Goal: Task Accomplishment & Management: Complete application form

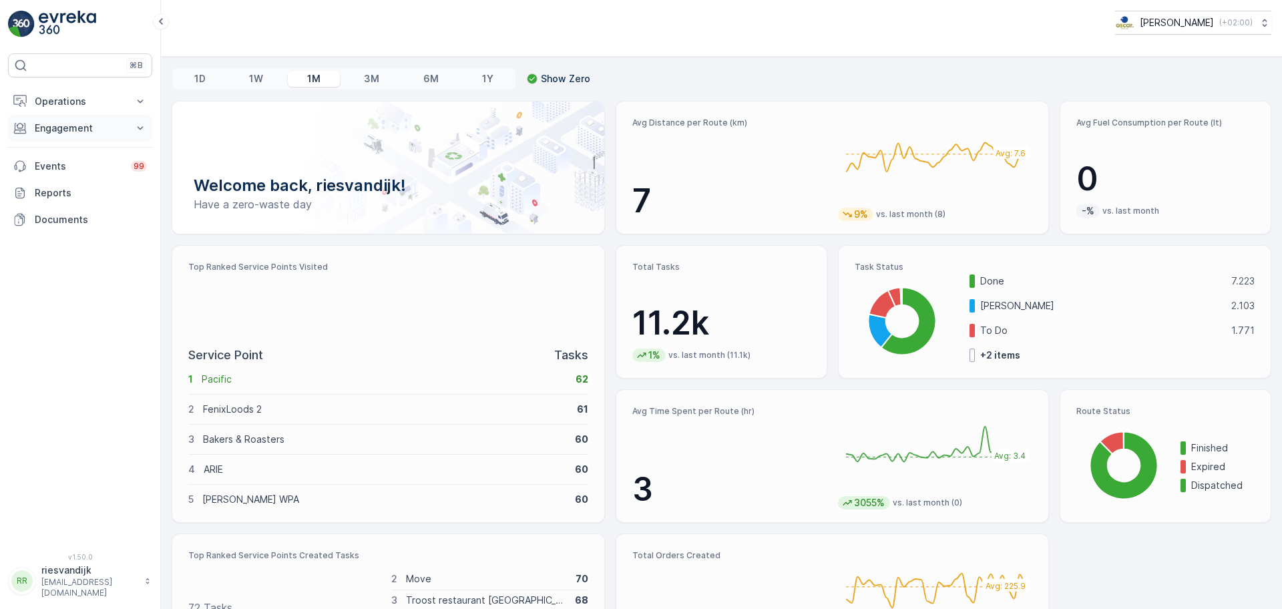
drag, startPoint x: 94, startPoint y: 125, endPoint x: 102, endPoint y: 120, distance: 9.6
click at [95, 125] on p "Engagement" at bounding box center [80, 127] width 91 height 13
click at [113, 105] on p "Operations" at bounding box center [80, 101] width 91 height 13
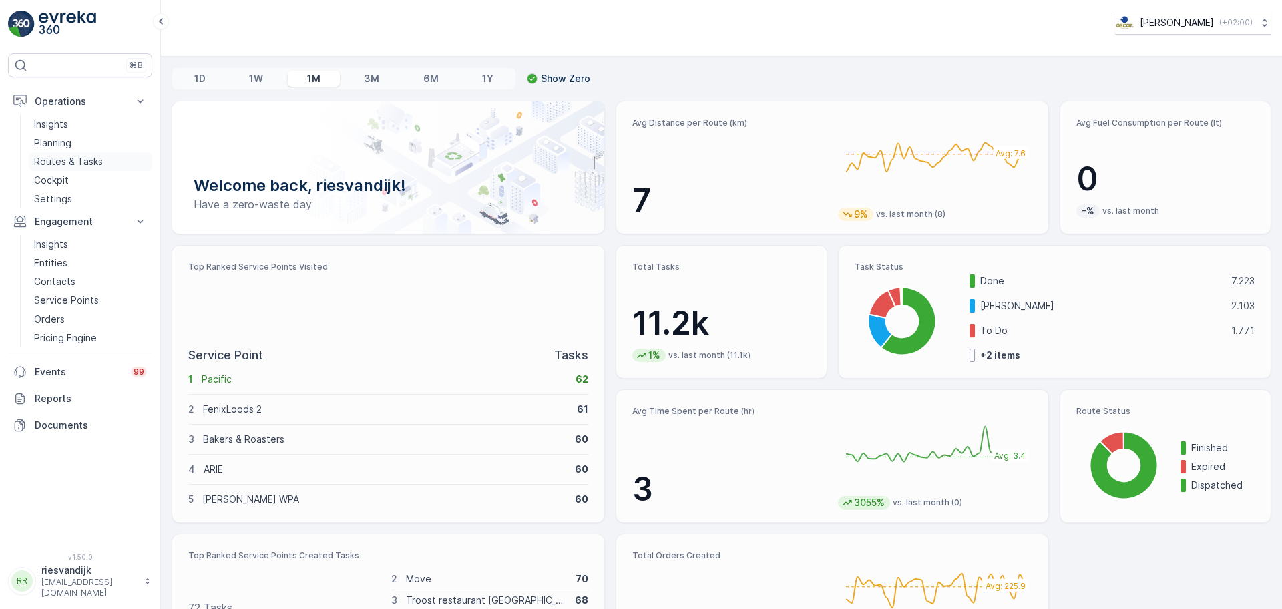
click at [84, 158] on p "Routes & Tasks" at bounding box center [68, 161] width 69 height 13
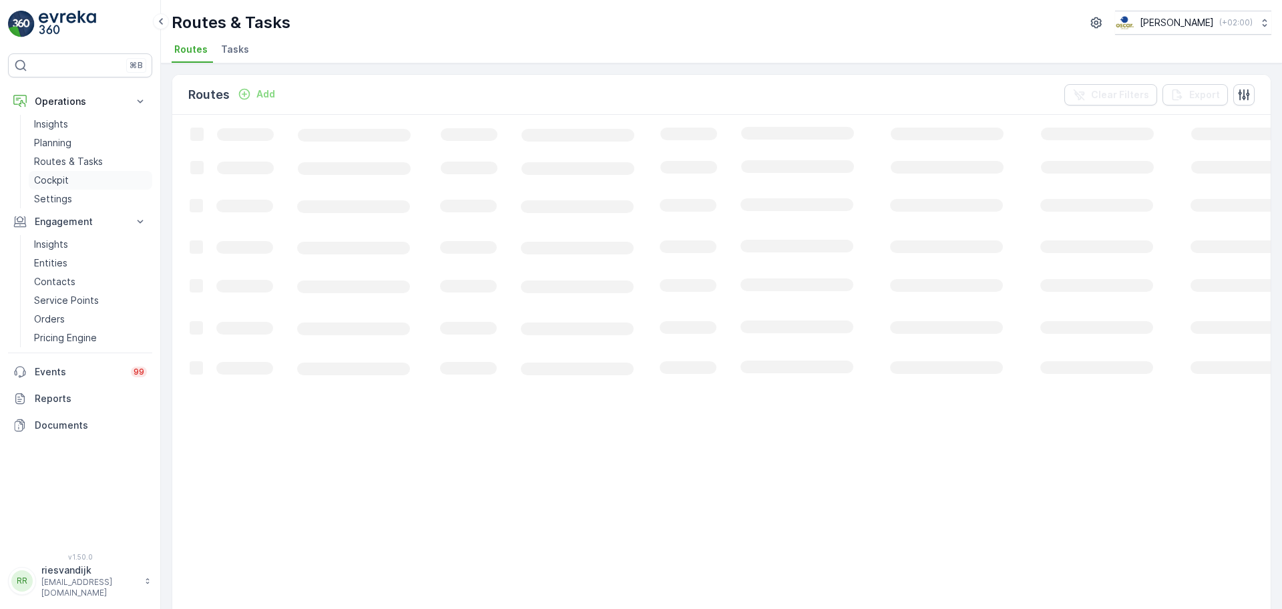
click at [84, 181] on link "Cockpit" at bounding box center [90, 180] width 123 height 19
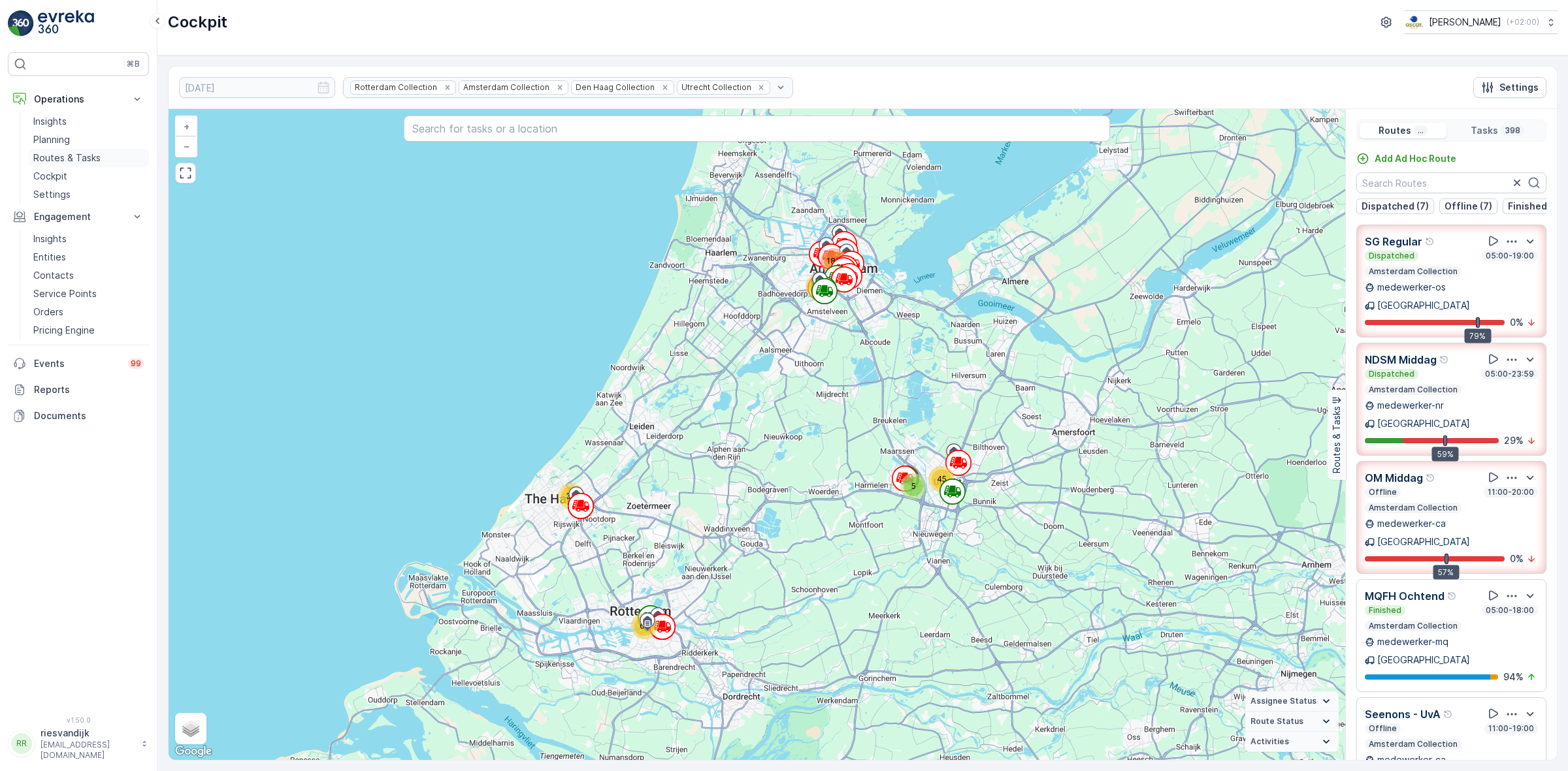
click at [89, 165] on link "Routes & Tasks" at bounding box center [88, 158] width 120 height 19
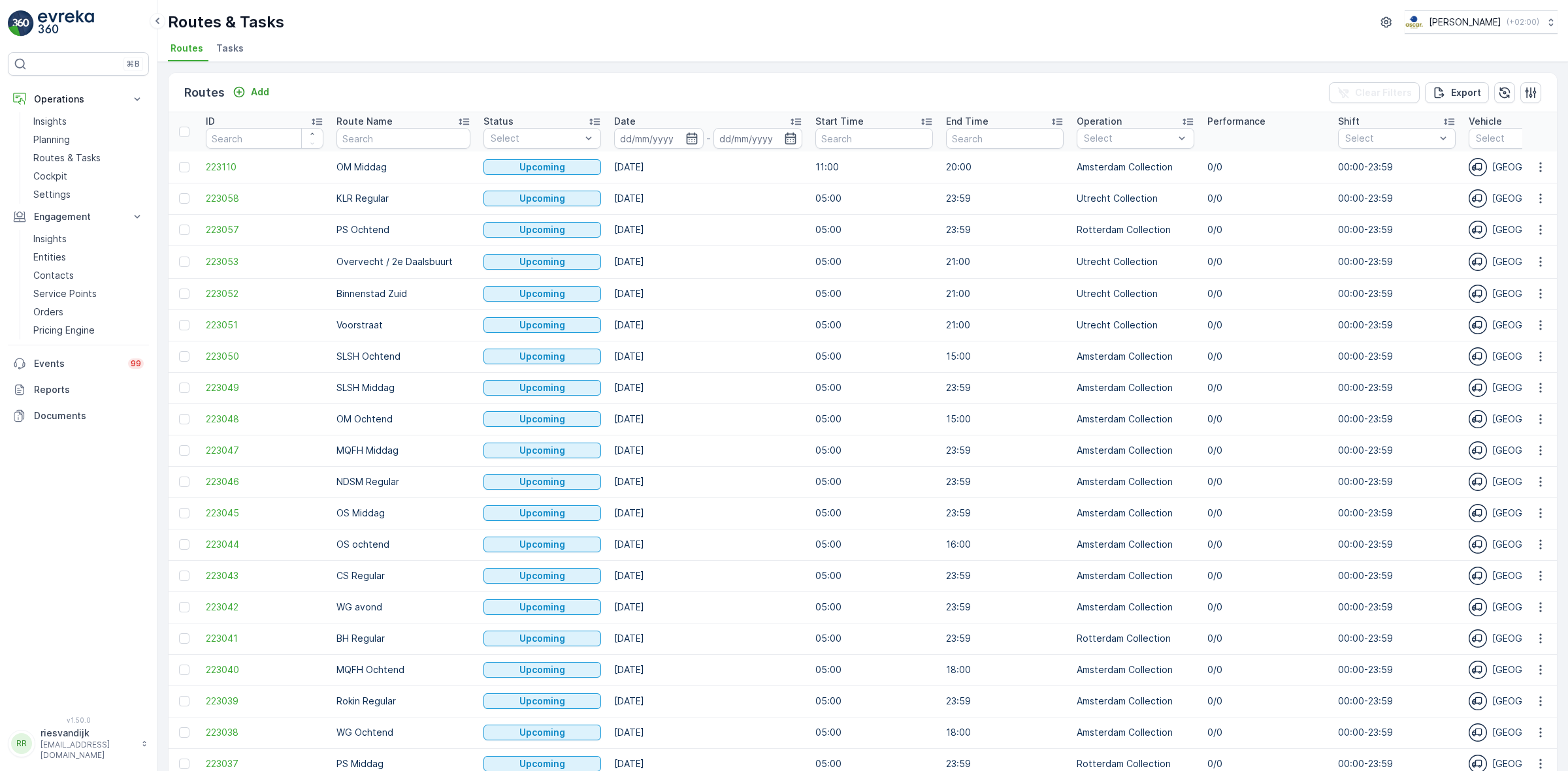
click at [224, 50] on span "Tasks" at bounding box center [230, 48] width 27 height 13
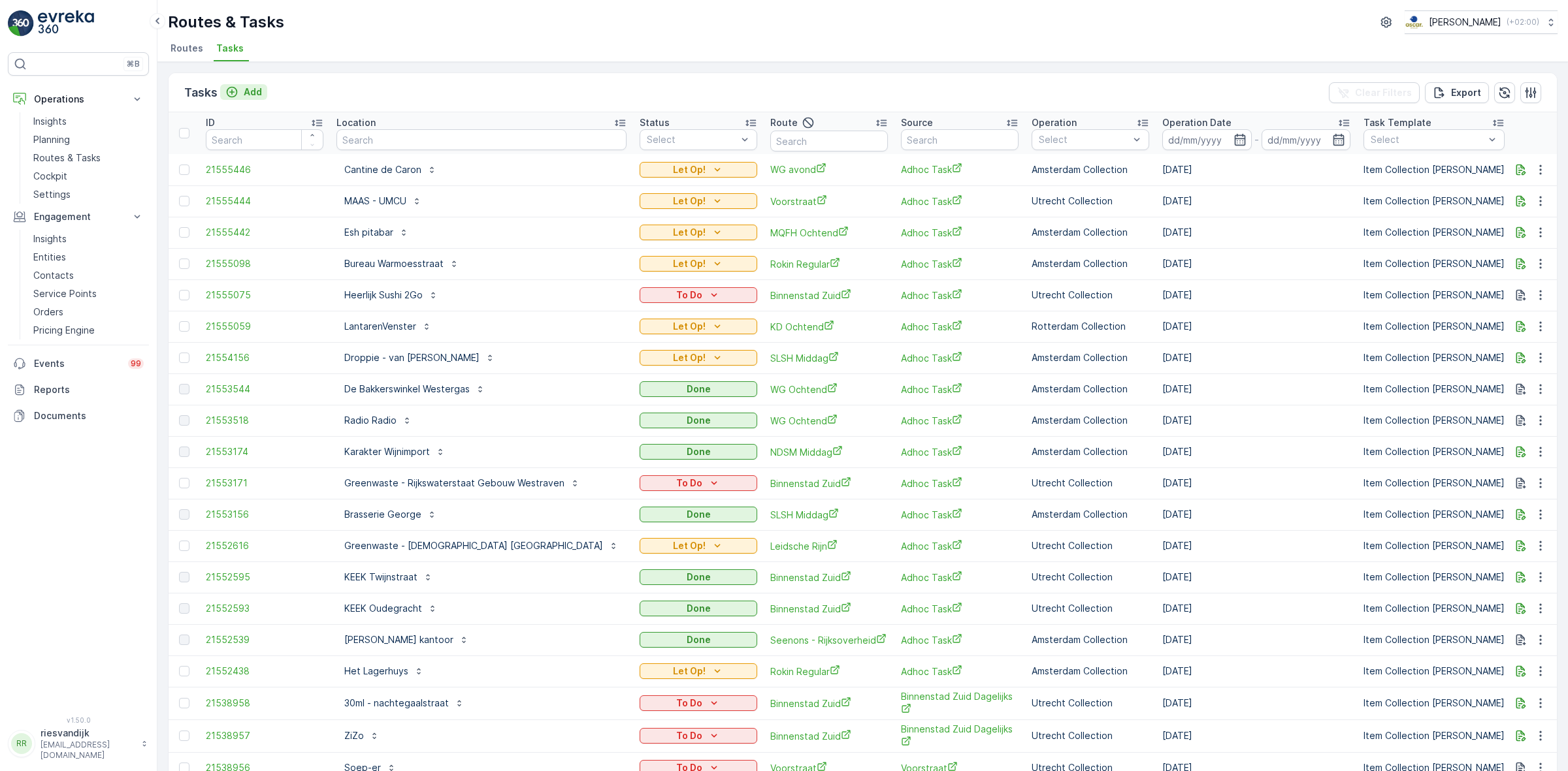
click at [258, 89] on p "Add" at bounding box center [253, 91] width 19 height 13
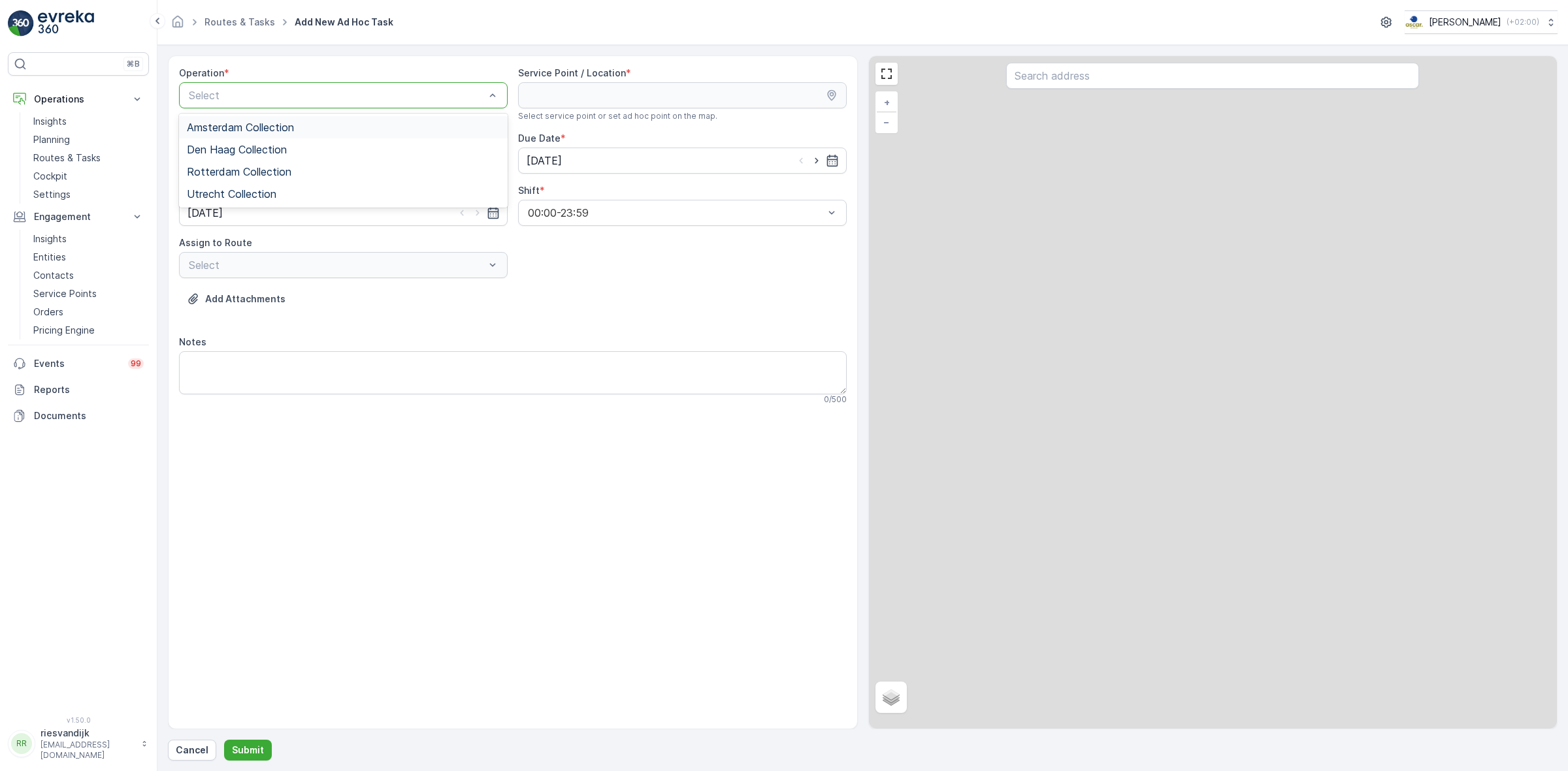
click at [321, 127] on div "Amsterdam Collection" at bounding box center [344, 127] width 313 height 12
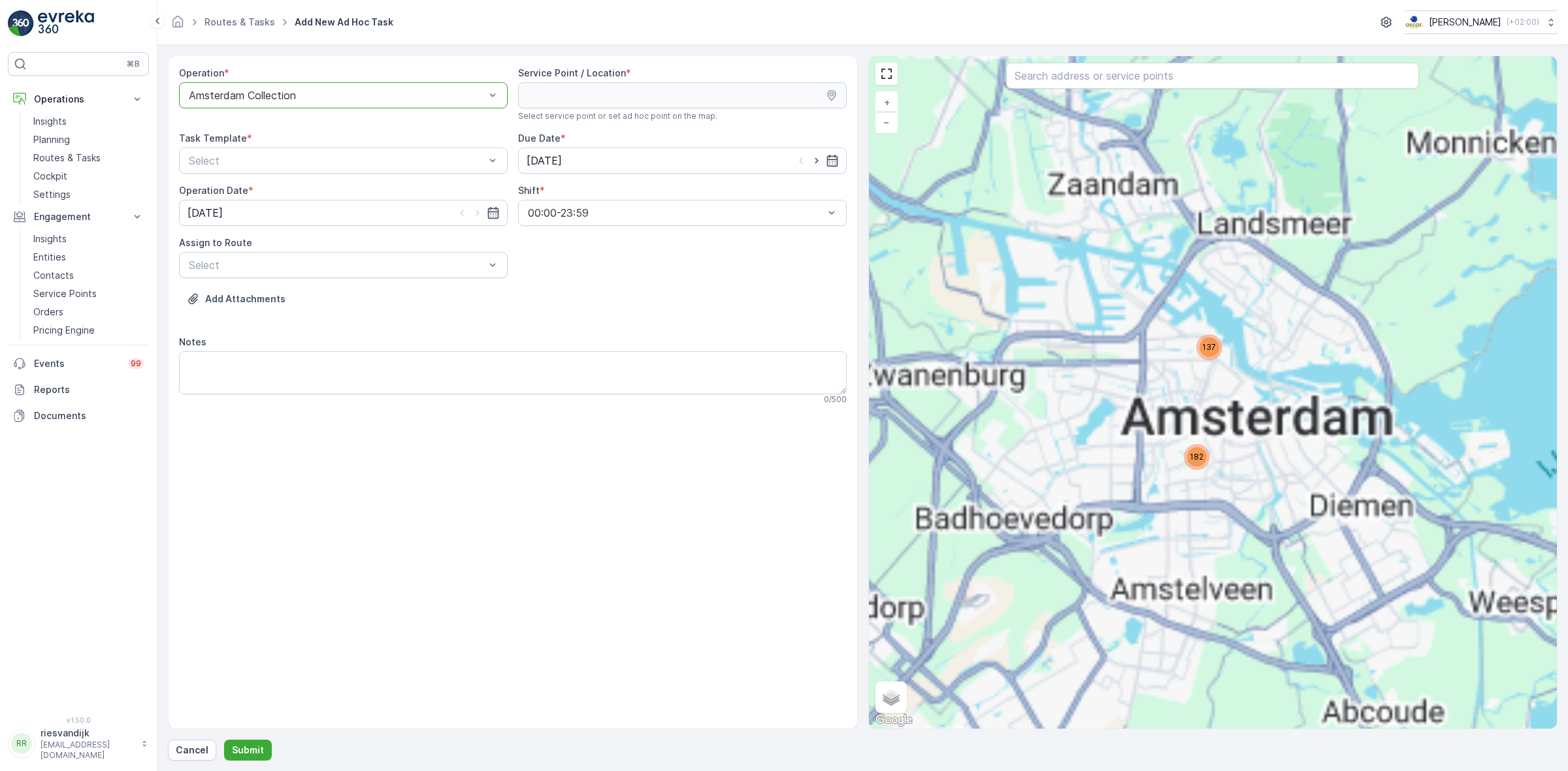
click at [1079, 90] on div at bounding box center [1213, 76] width 413 height 28
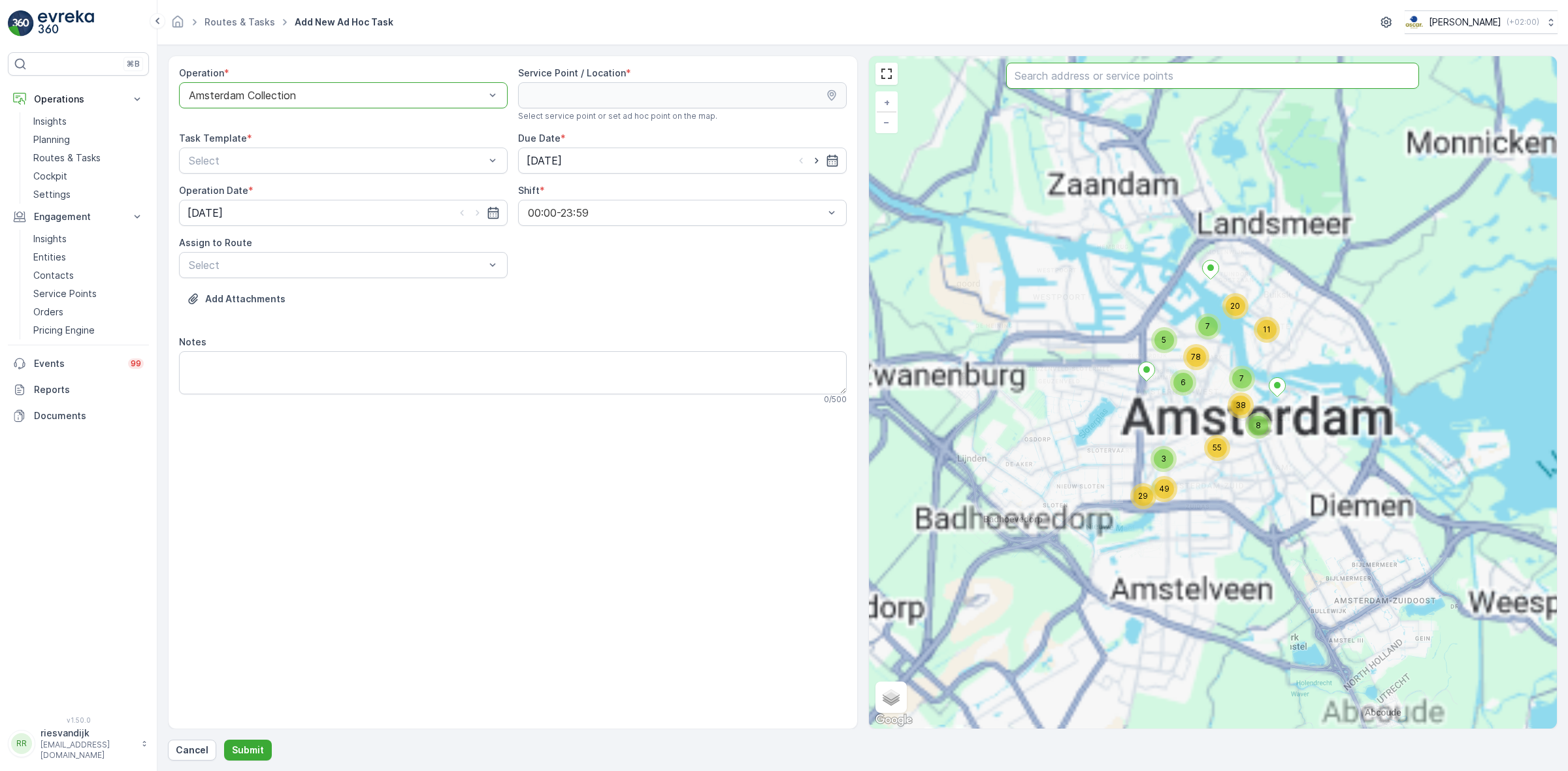
click at [1082, 83] on input "text" at bounding box center [1213, 75] width 413 height 26
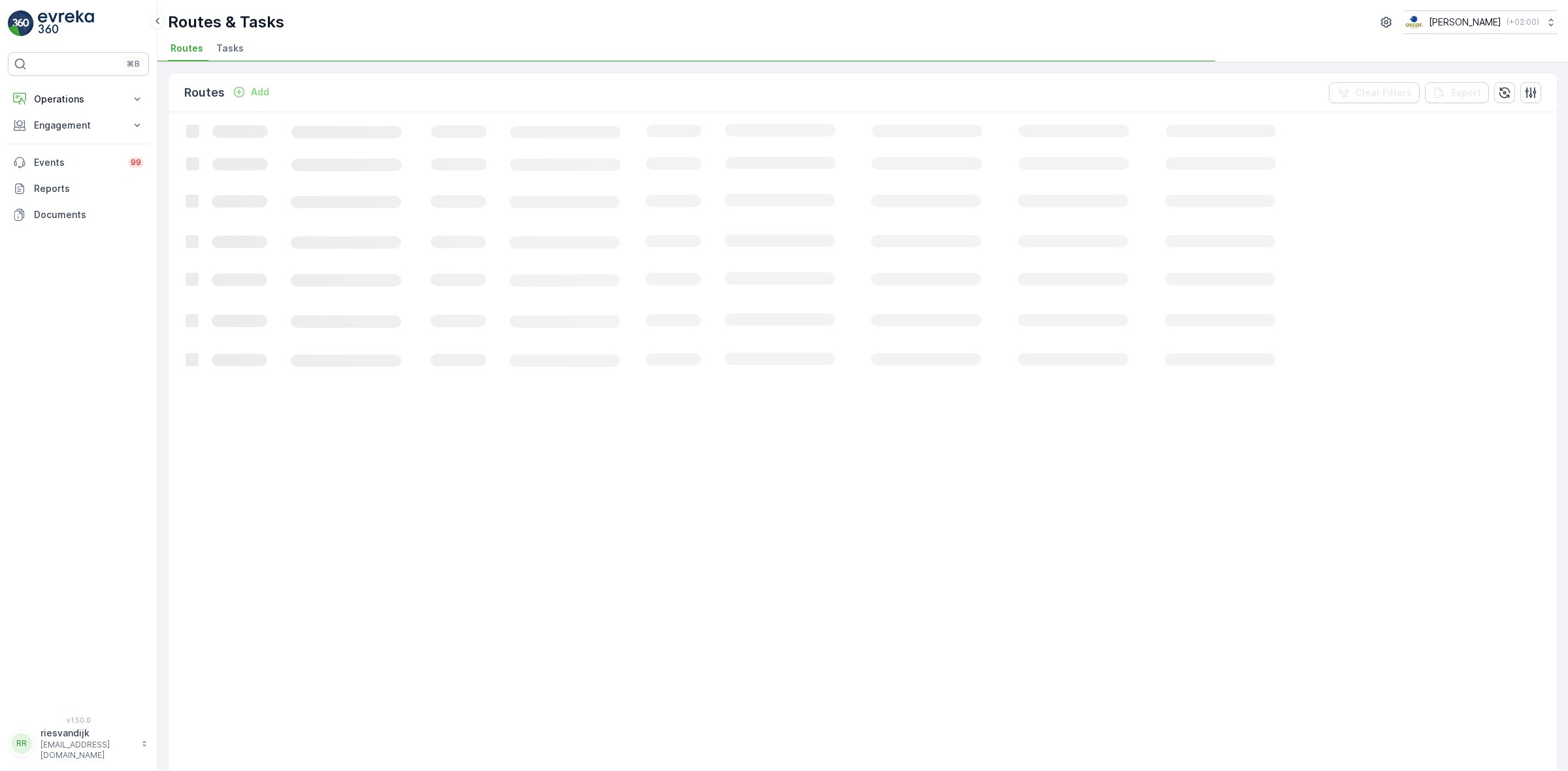
click at [231, 48] on span "Tasks" at bounding box center [230, 48] width 27 height 13
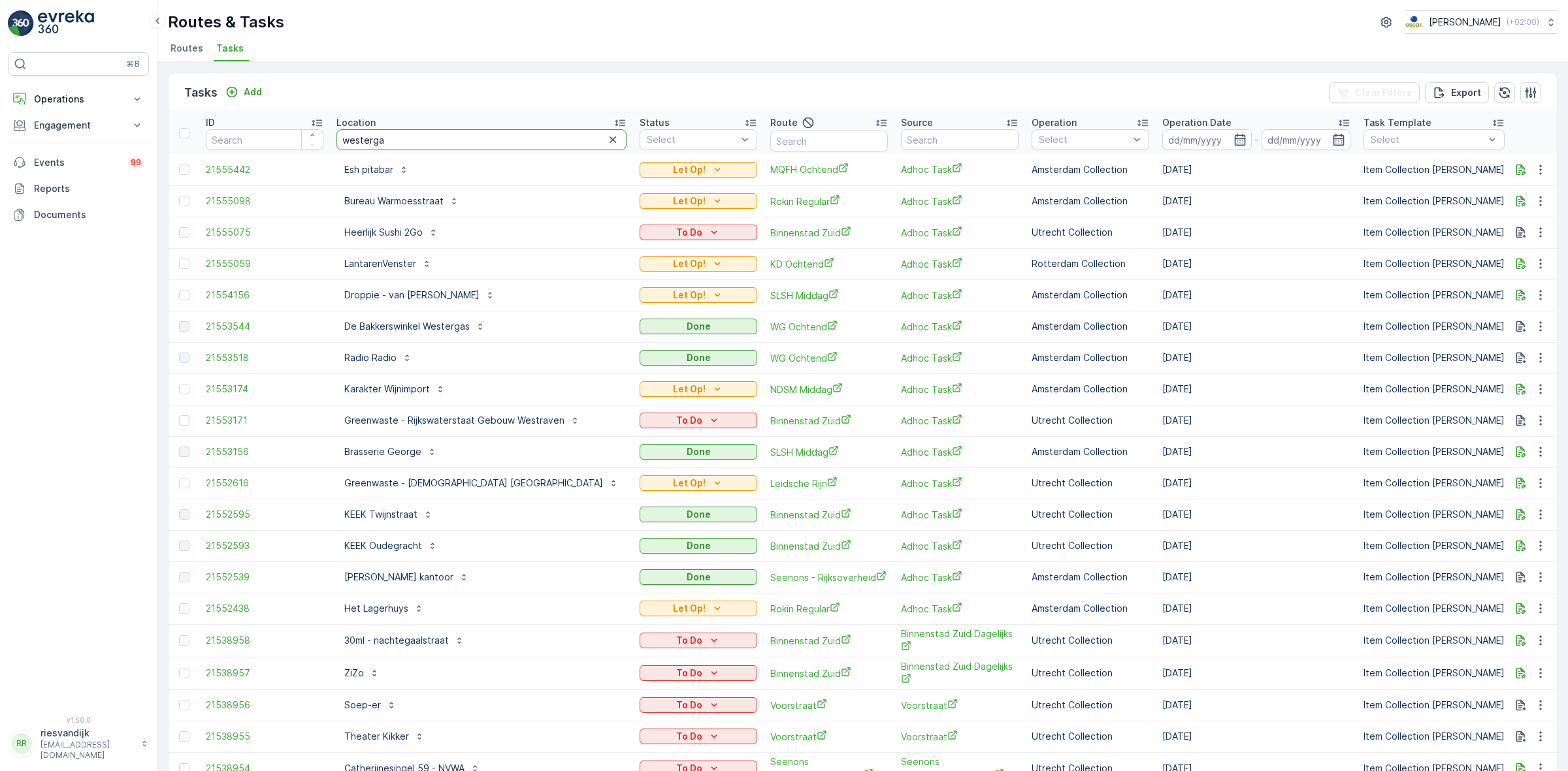
type input "westergas"
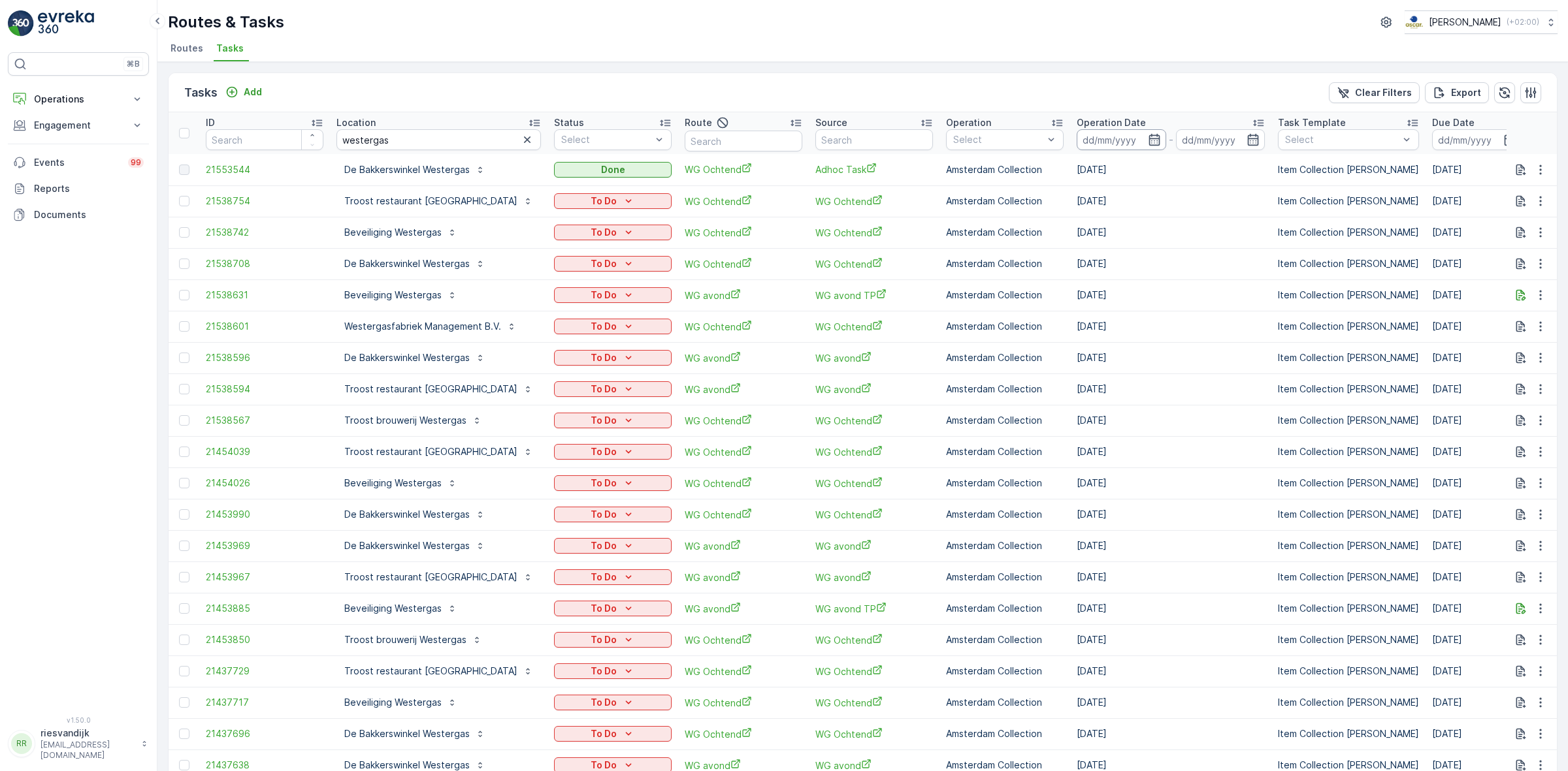
drag, startPoint x: 1097, startPoint y: 135, endPoint x: 1097, endPoint y: 147, distance: 12.0
click at [1097, 135] on input at bounding box center [1121, 139] width 89 height 21
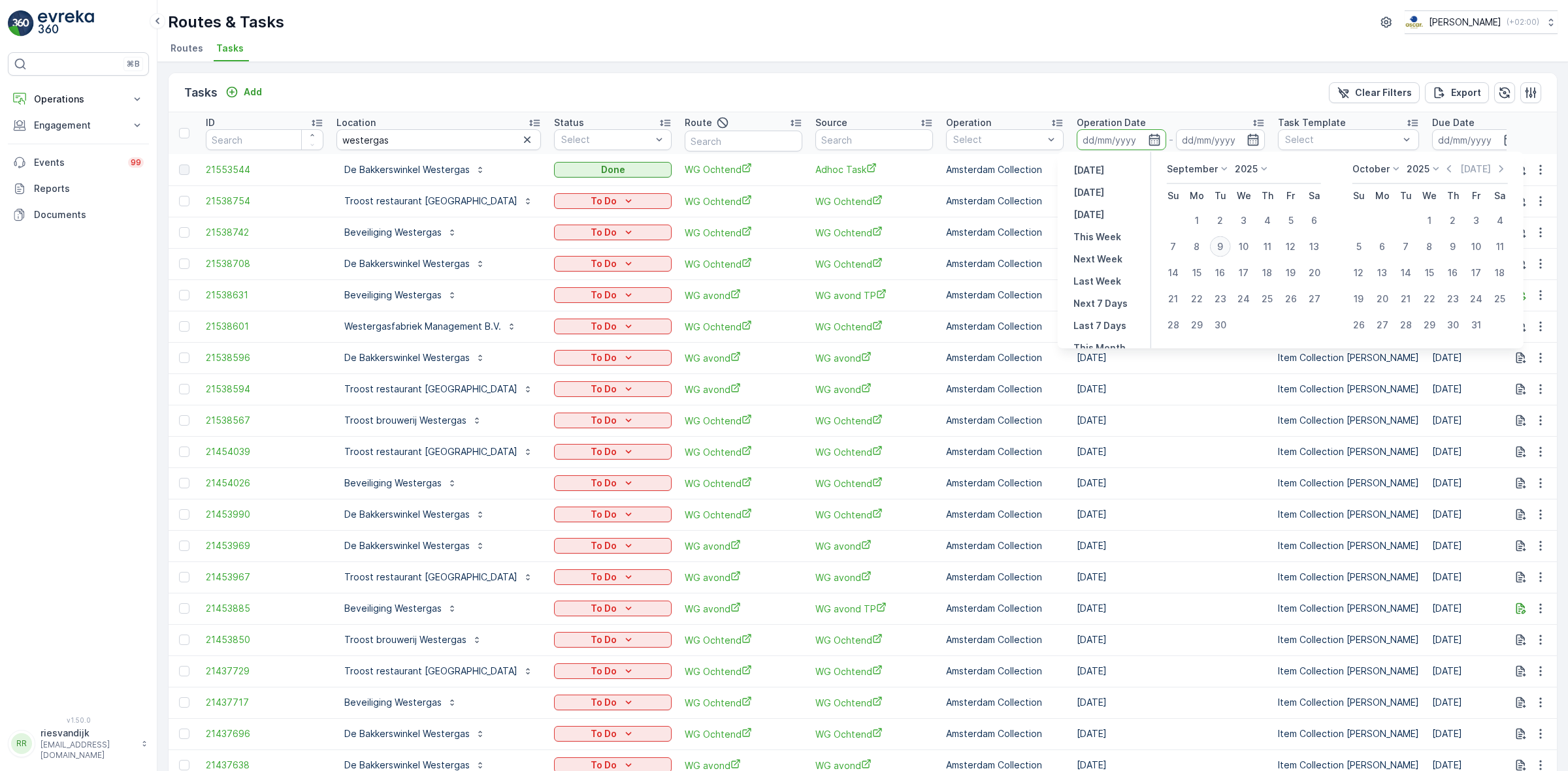
click at [1220, 247] on div "9" at bounding box center [1220, 247] width 21 height 21
type input "[DATE]"
click at [1220, 247] on div "9" at bounding box center [1220, 247] width 21 height 21
type input "[DATE]"
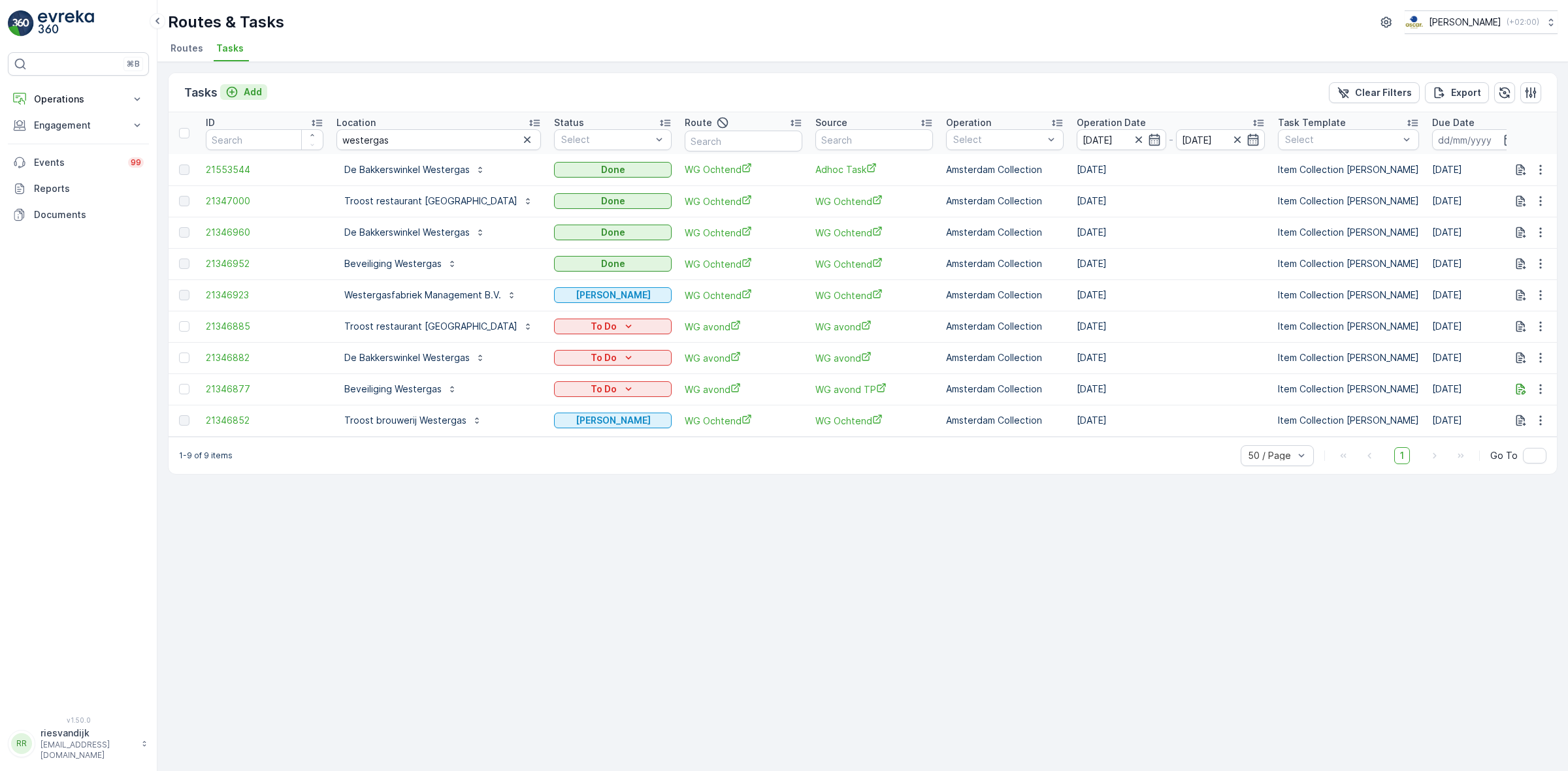
click at [251, 92] on p "Add" at bounding box center [253, 91] width 19 height 13
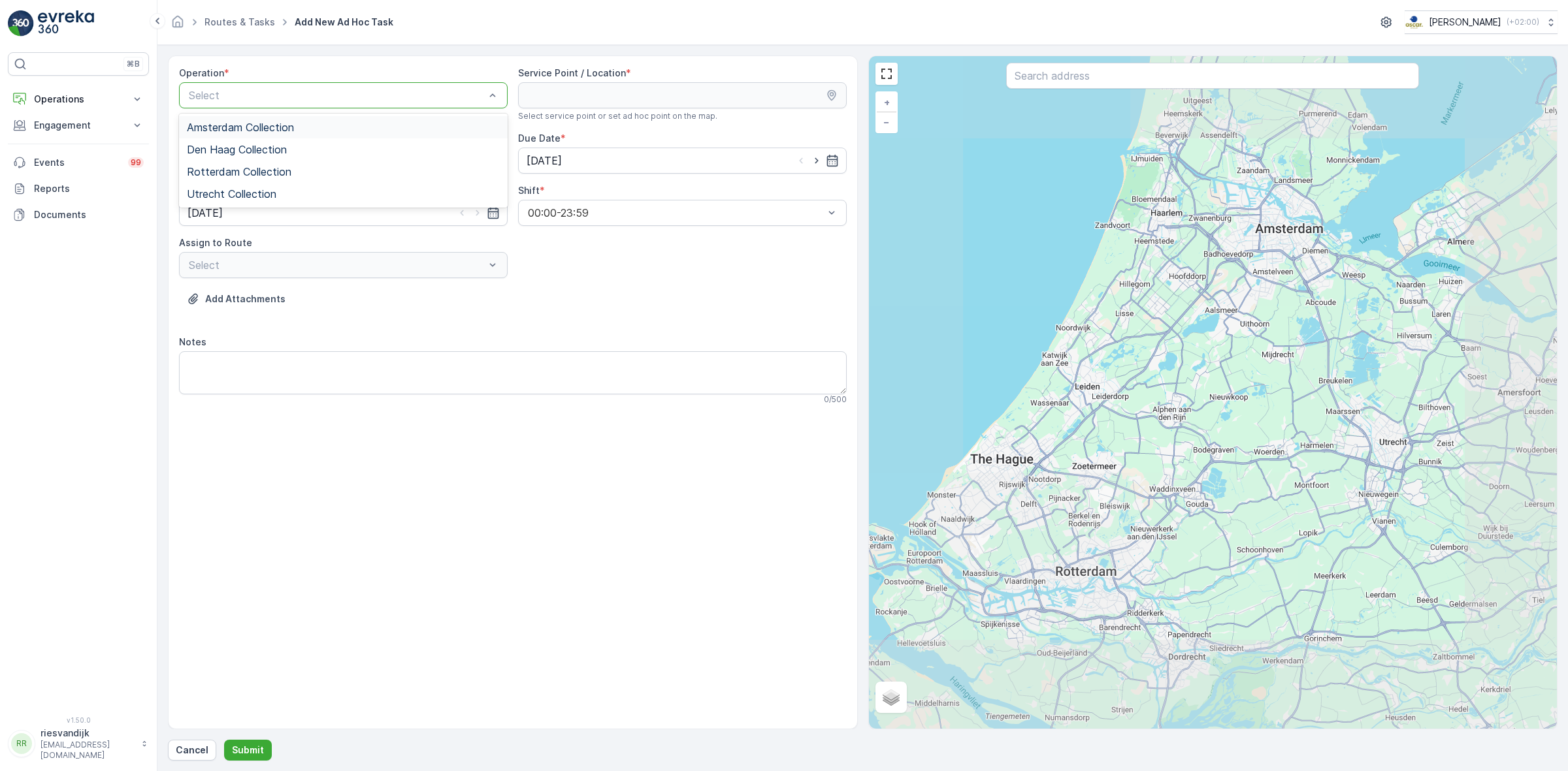
click at [333, 127] on div "Amsterdam Collection" at bounding box center [344, 127] width 313 height 12
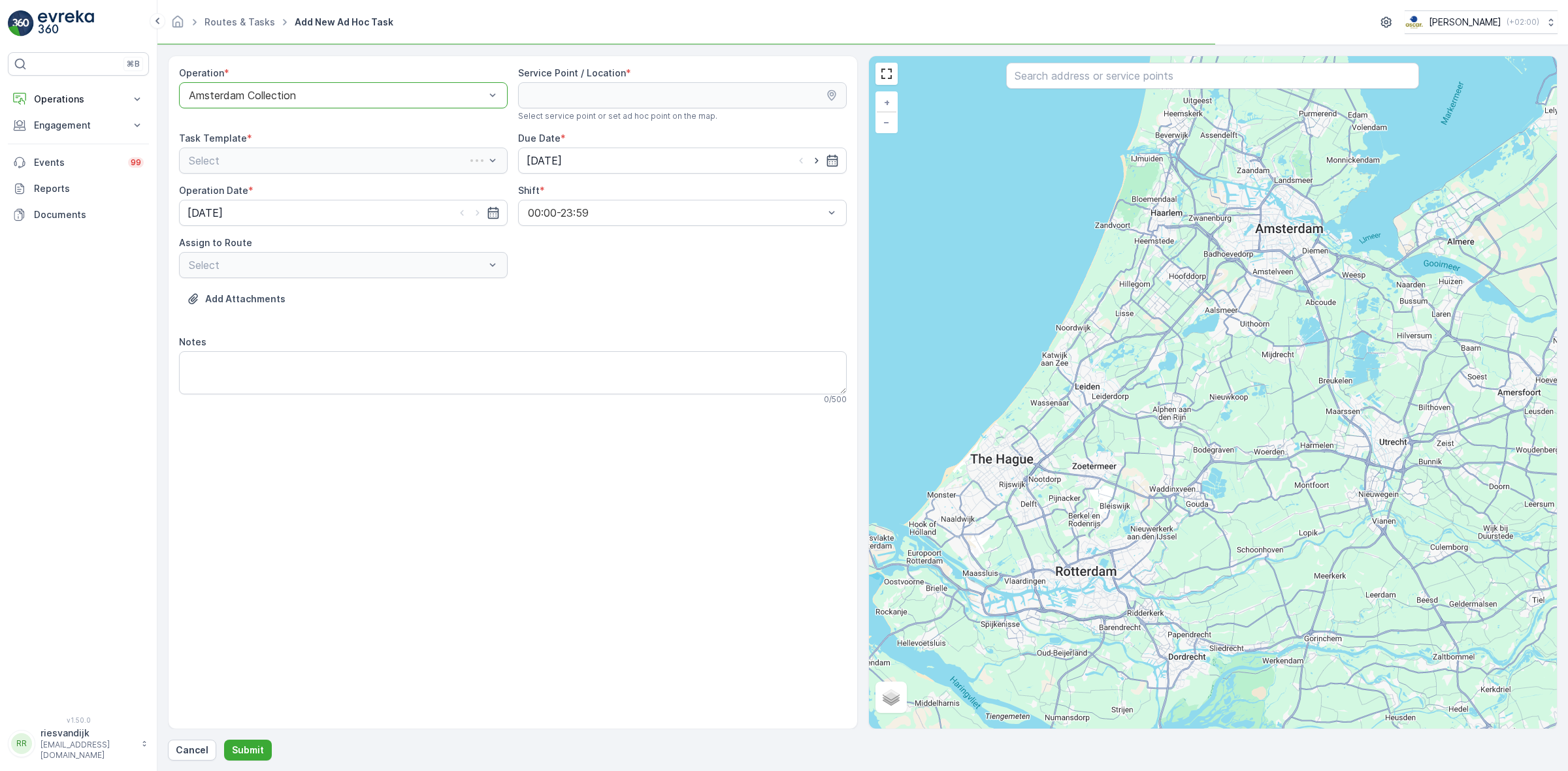
click at [333, 127] on div "Operation * option Amsterdam Collection, selected. Amsterdam Collection Service…" at bounding box center [513, 241] width 668 height 348
click at [1117, 76] on input "text" at bounding box center [1213, 75] width 413 height 26
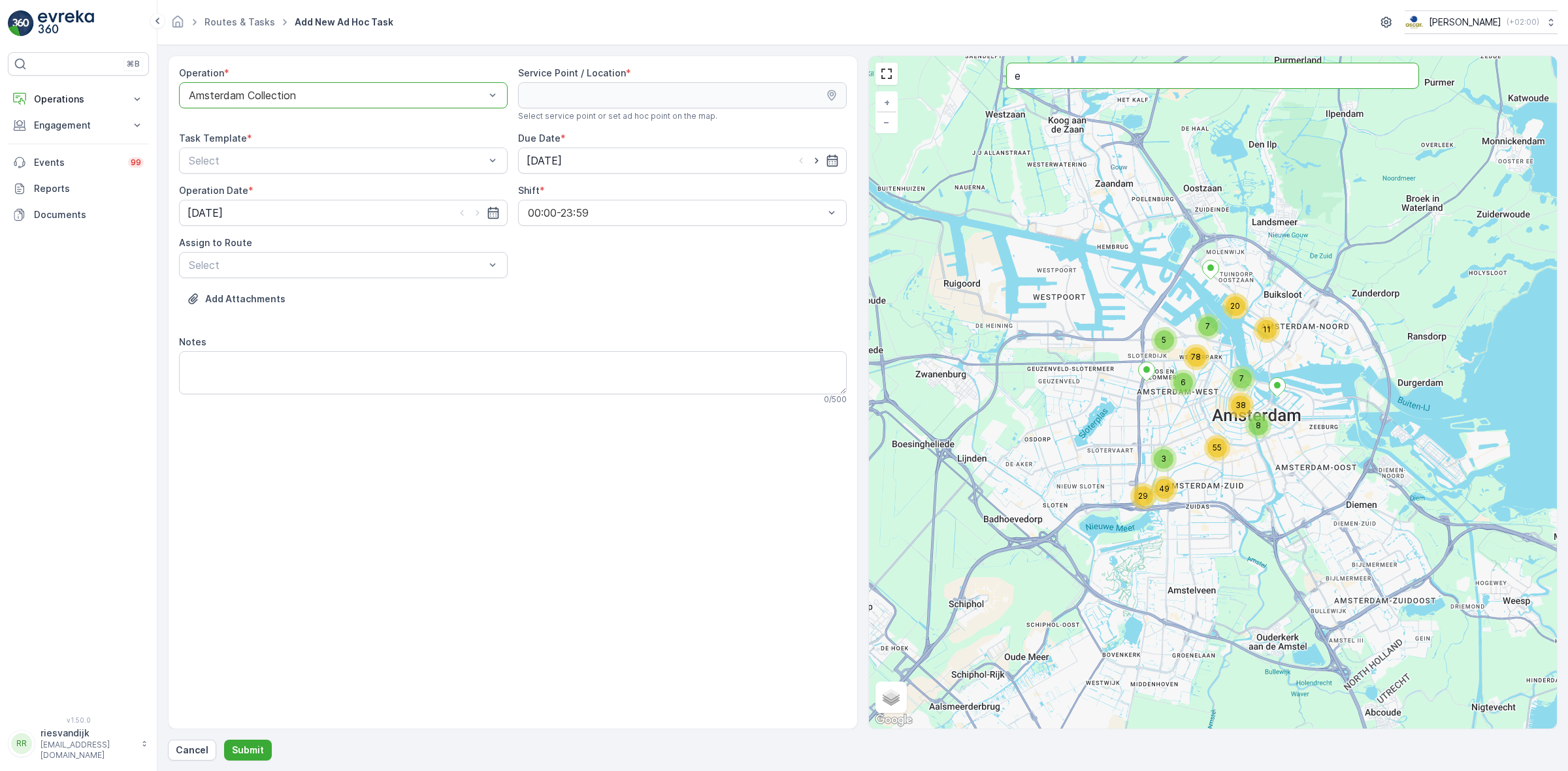
type input "e"
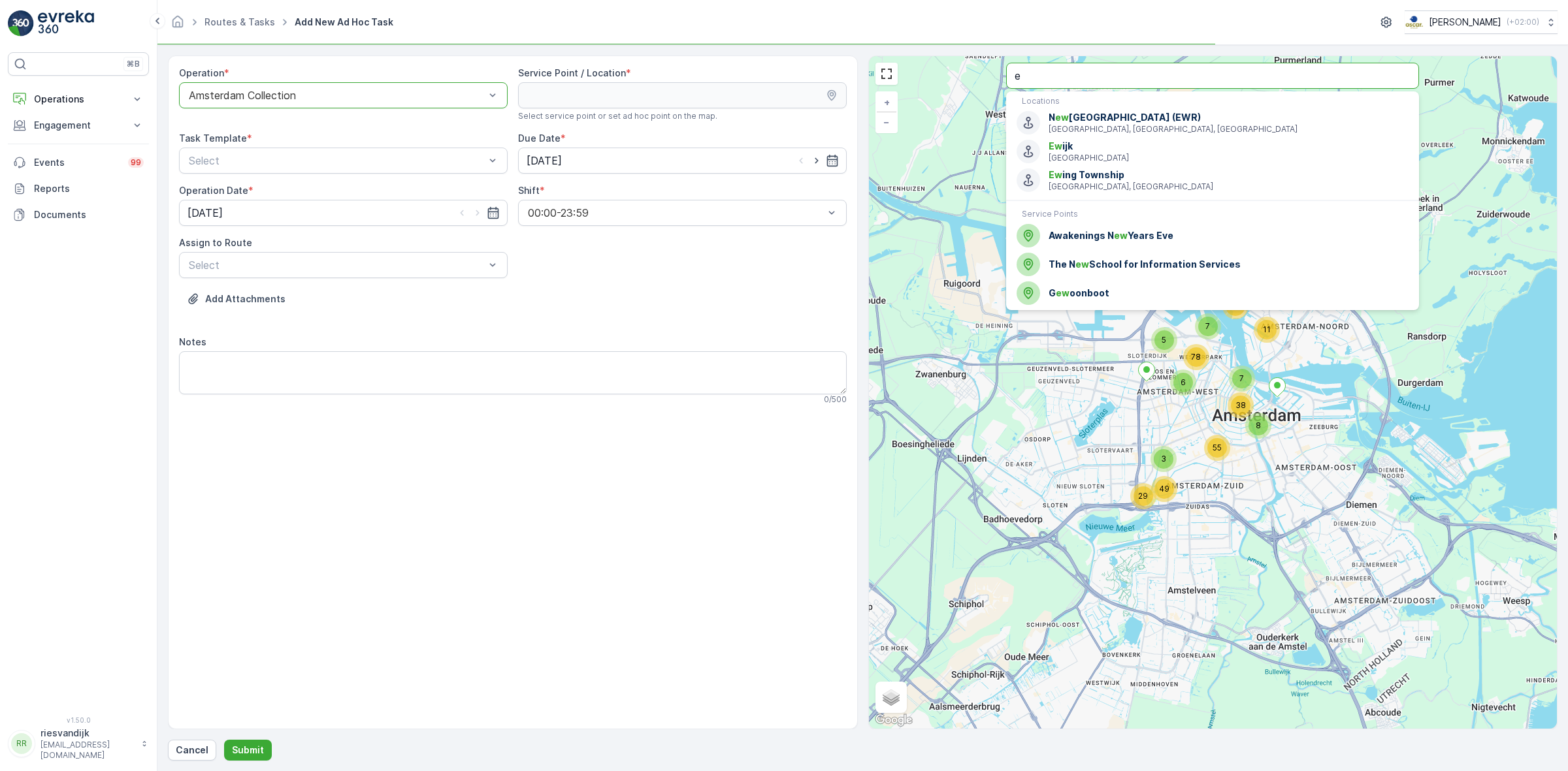
click at [1117, 77] on input "e" at bounding box center [1213, 75] width 413 height 26
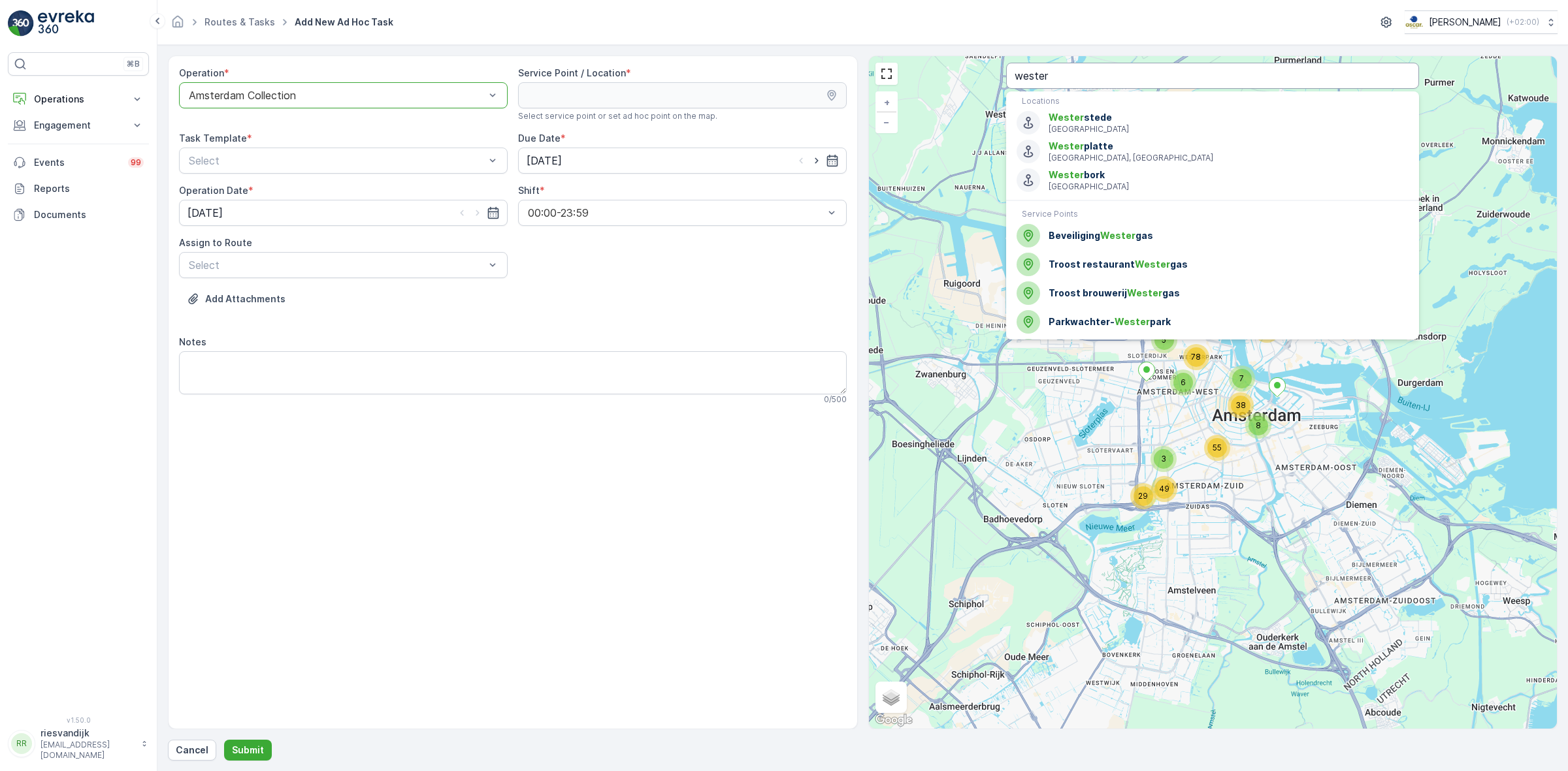
click at [1122, 72] on input "wester" at bounding box center [1213, 75] width 413 height 26
type input "westergas"
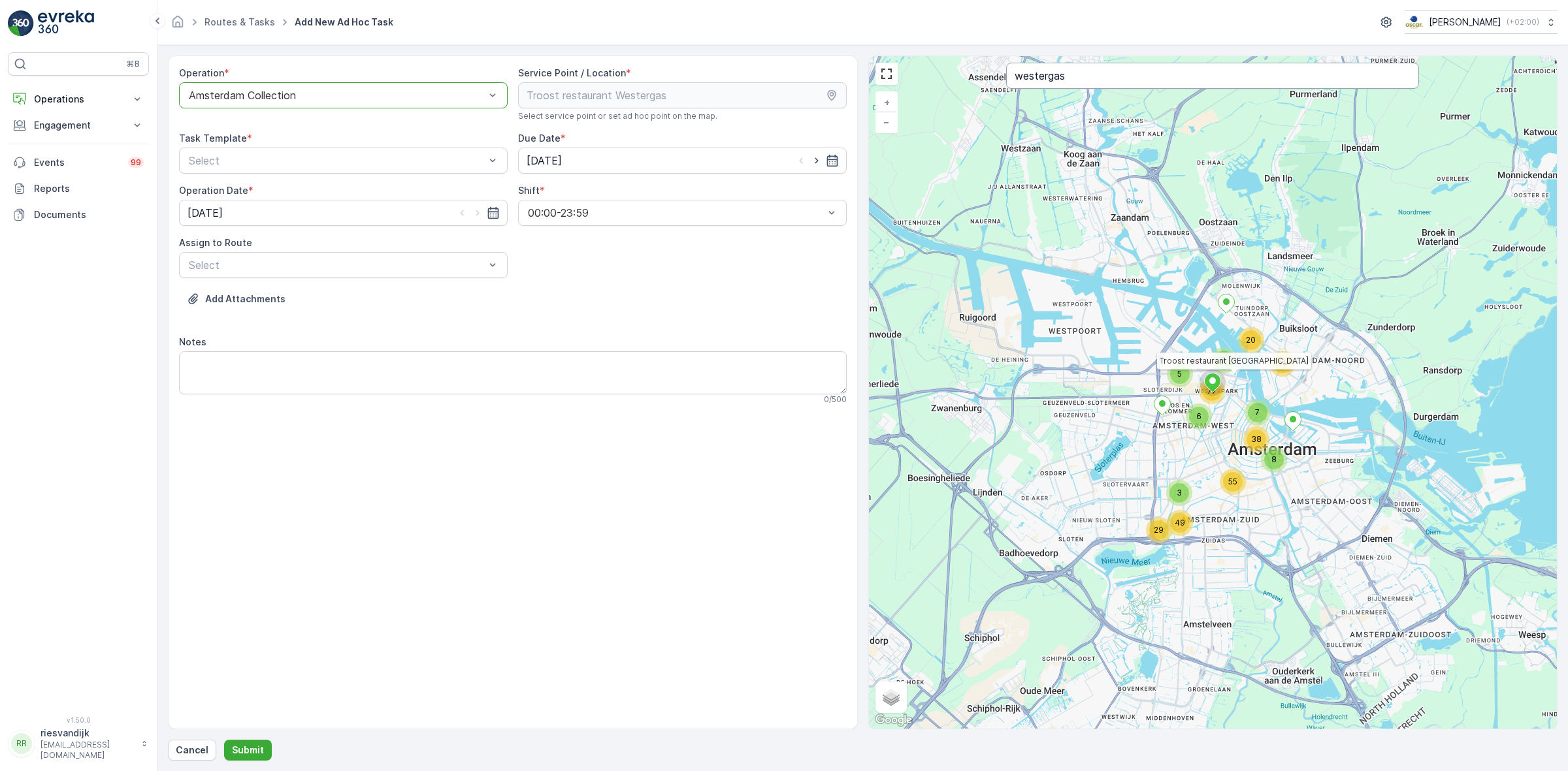
click at [1099, 76] on input "westergas" at bounding box center [1213, 75] width 413 height 26
click at [1063, 73] on input "westergas man" at bounding box center [1213, 75] width 413 height 26
click at [1086, 73] on input "westergas man" at bounding box center [1213, 75] width 413 height 26
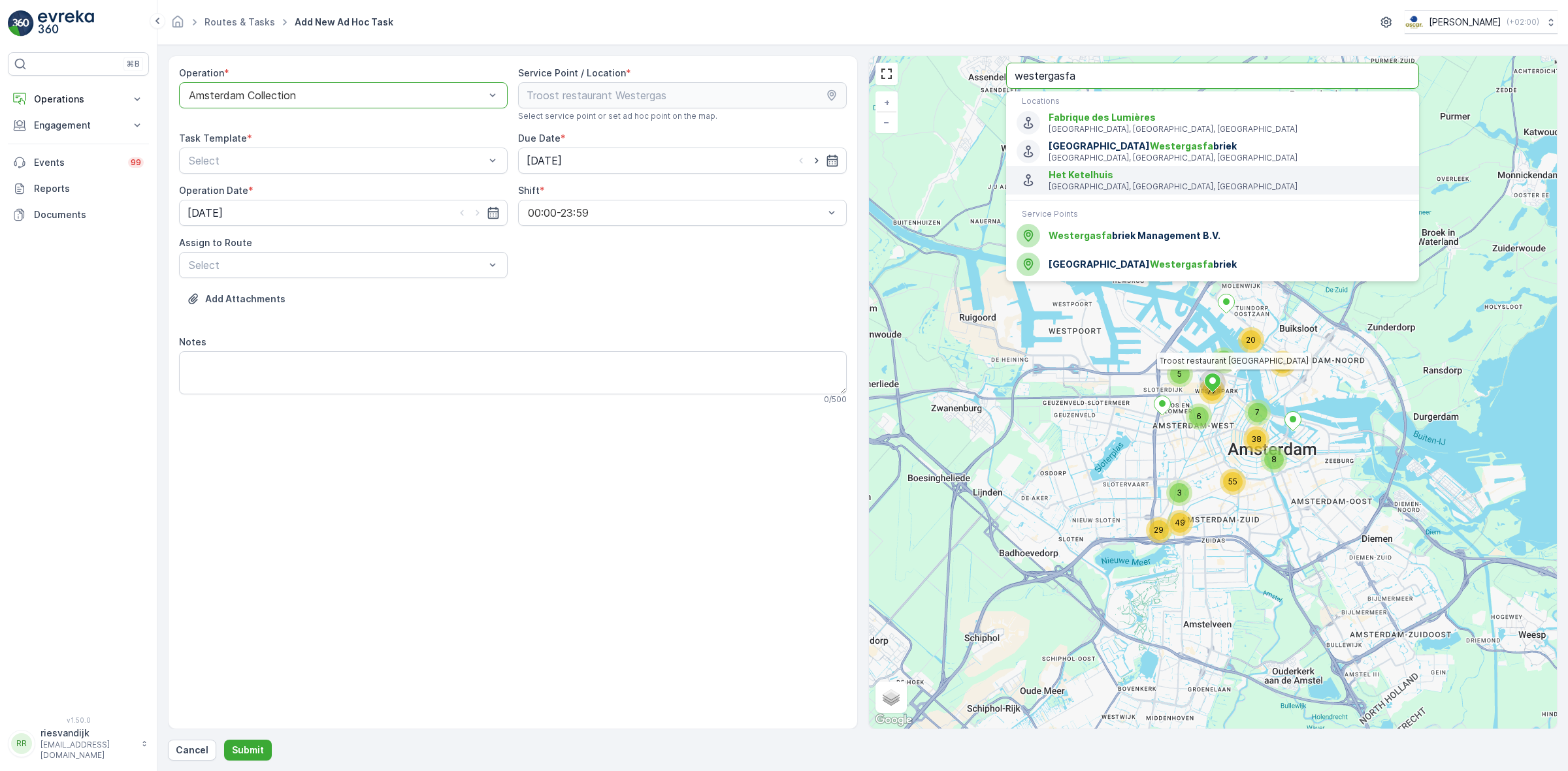
type input "westergasfa"
click at [1207, 237] on span "Westergasfa briek Management B.V." at bounding box center [1228, 235] width 360 height 13
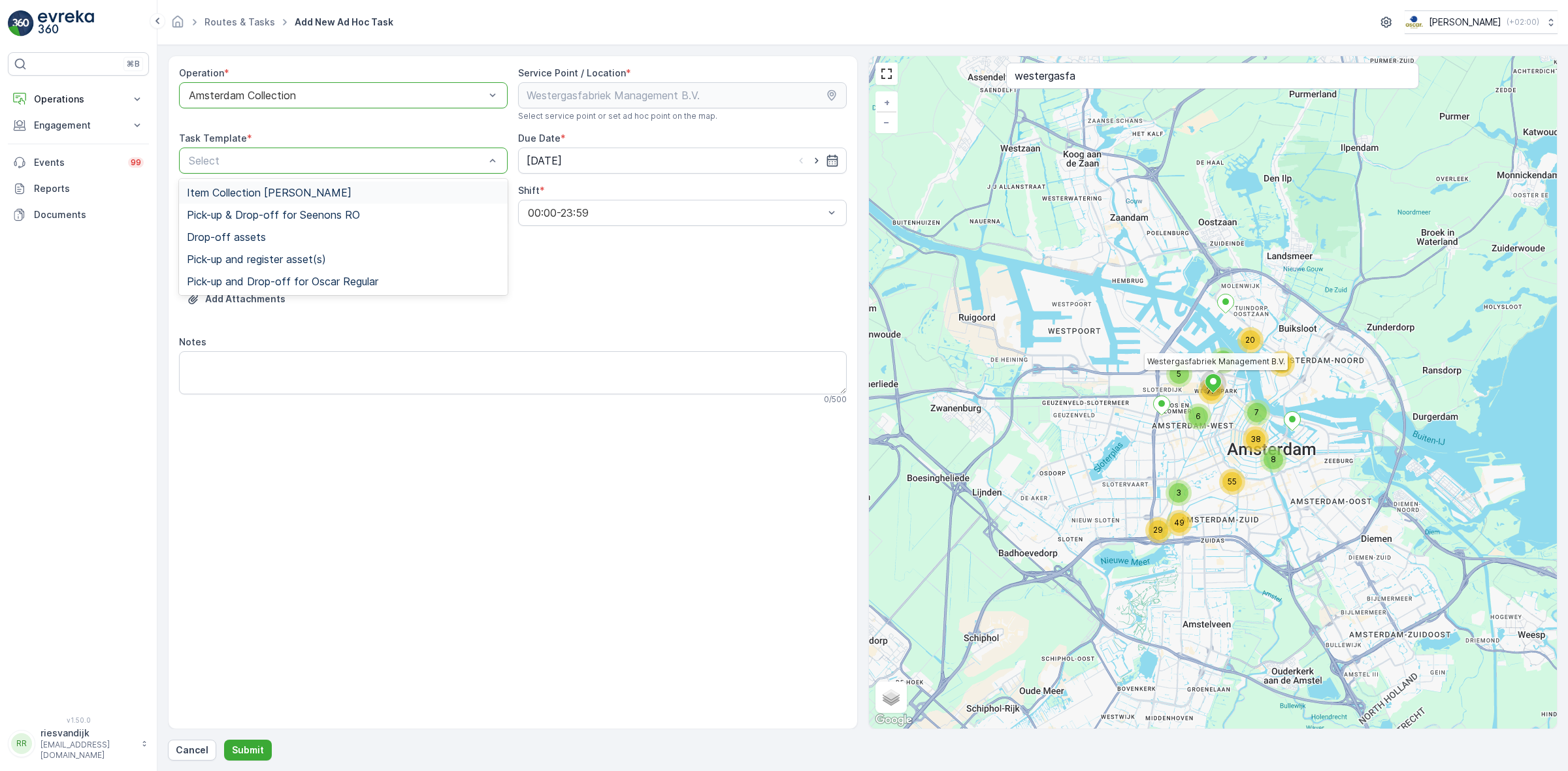
click at [311, 202] on div "Item Collection [PERSON_NAME]" at bounding box center [344, 193] width 329 height 23
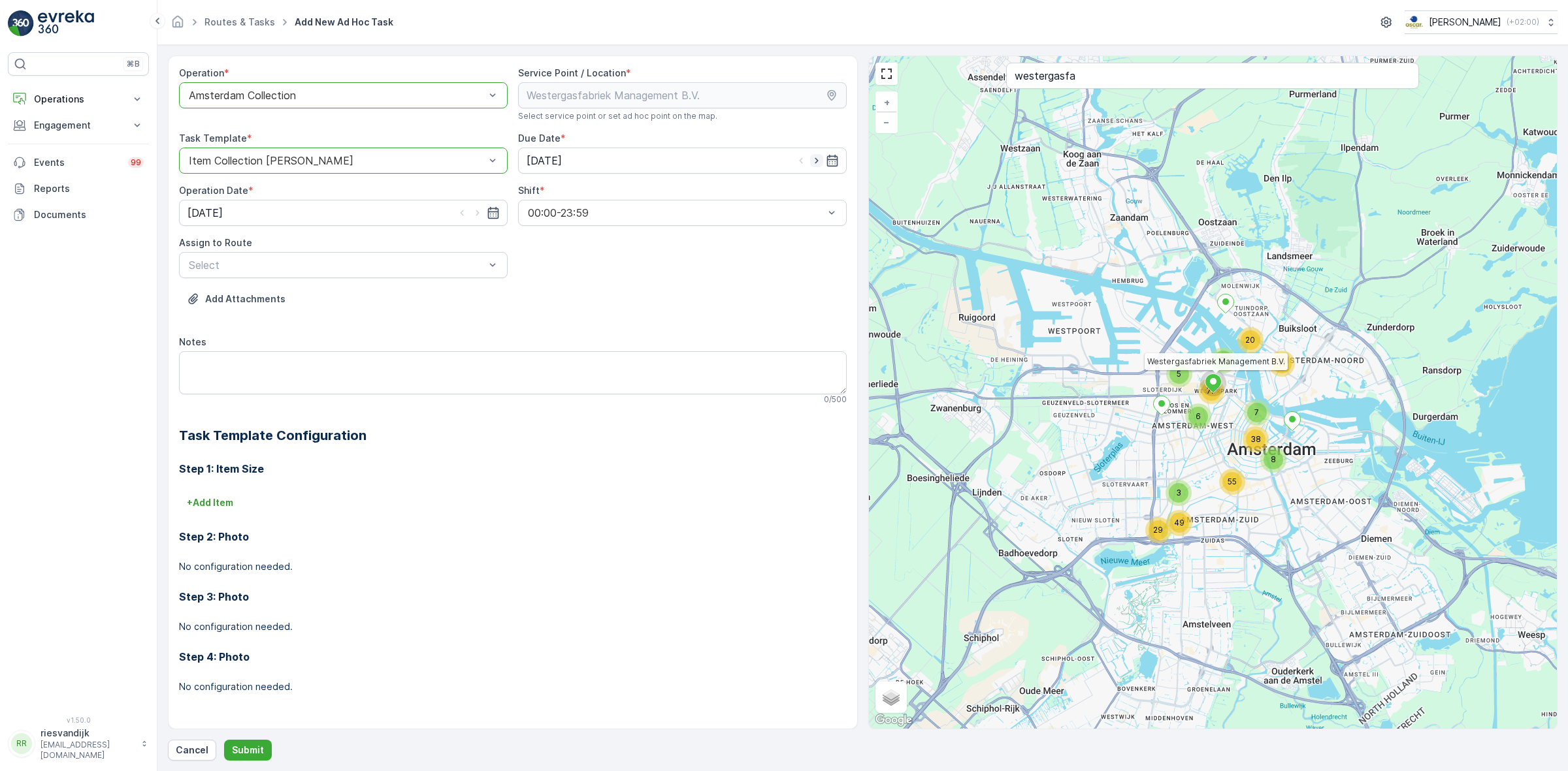
click at [814, 159] on icon "button" at bounding box center [816, 160] width 13 height 13
type input "[DATE]"
click at [477, 209] on icon "button" at bounding box center [477, 212] width 13 height 13
type input "[DATE]"
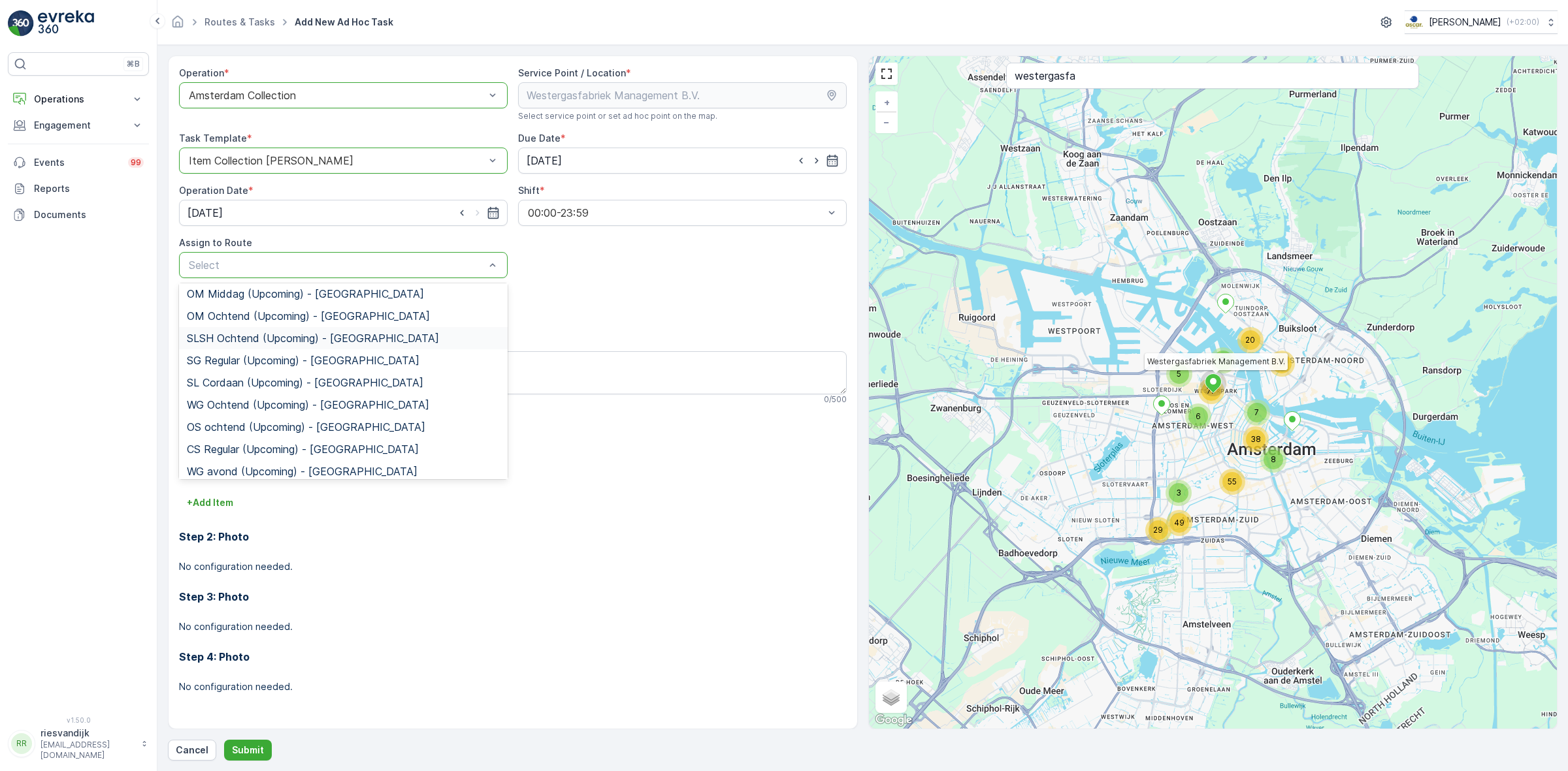
scroll to position [163, 0]
click at [262, 403] on span "WG Ochtend (Upcoming) - Amsterdam" at bounding box center [308, 400] width 243 height 12
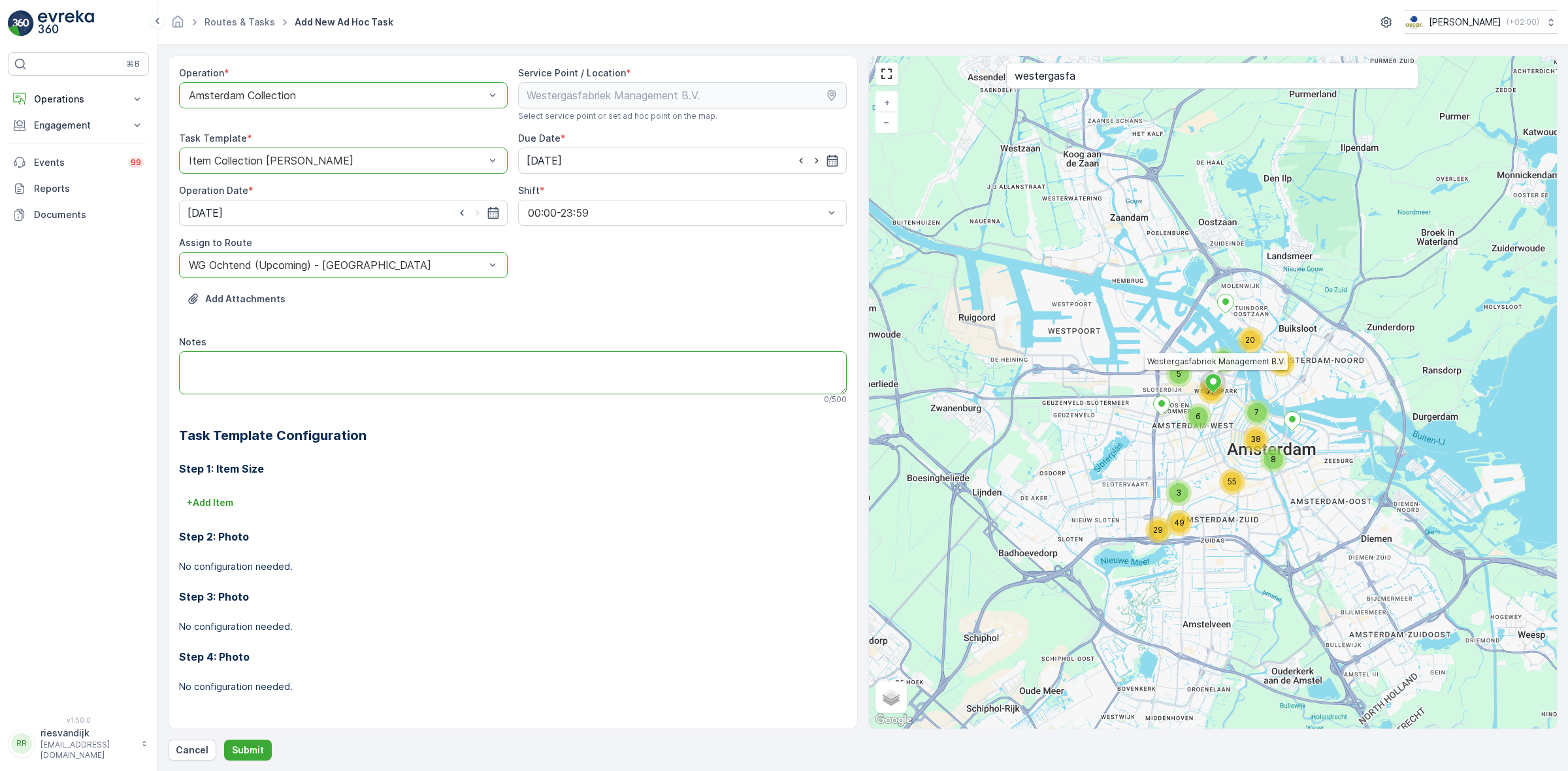
click at [357, 372] on textarea "Notes" at bounding box center [513, 373] width 668 height 43
click at [406, 377] on textarea "Notes" at bounding box center [513, 373] width 668 height 43
drag, startPoint x: 305, startPoint y: 368, endPoint x: 279, endPoint y: 380, distance: 28.6
click at [279, 380] on textarea "graag de 4 660L containers ophalen" at bounding box center [513, 373] width 668 height 43
paste textarea "+31 6 14804633"
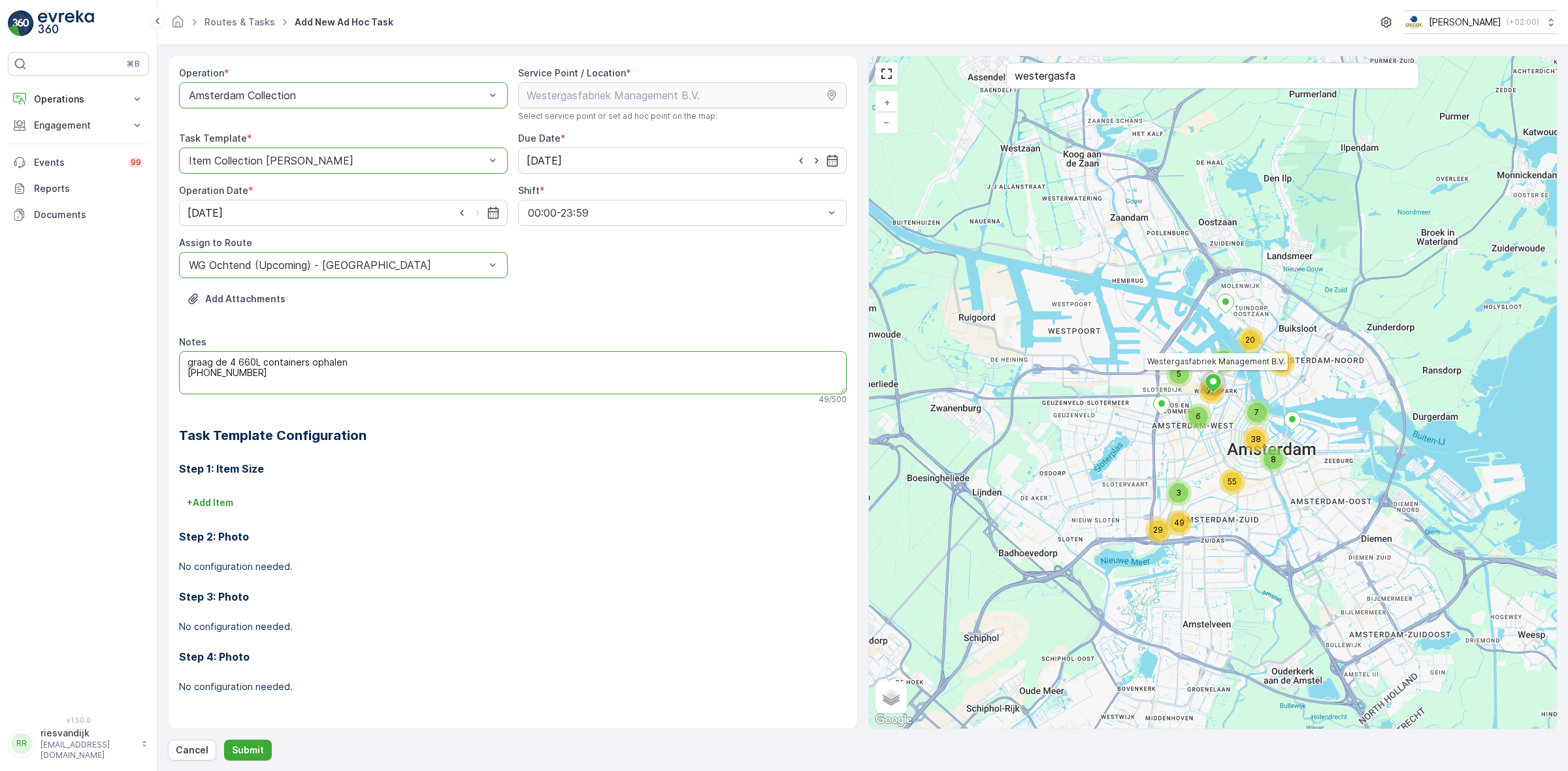
click at [356, 356] on textarea "graag de 4 660L containers ophalen +31 6 14804633" at bounding box center [513, 373] width 668 height 43
type textarea "graag de 4 660L containers ophalen Bij vragen, bel: +31 6 14804633"
click at [241, 749] on p "Submit" at bounding box center [248, 749] width 32 height 13
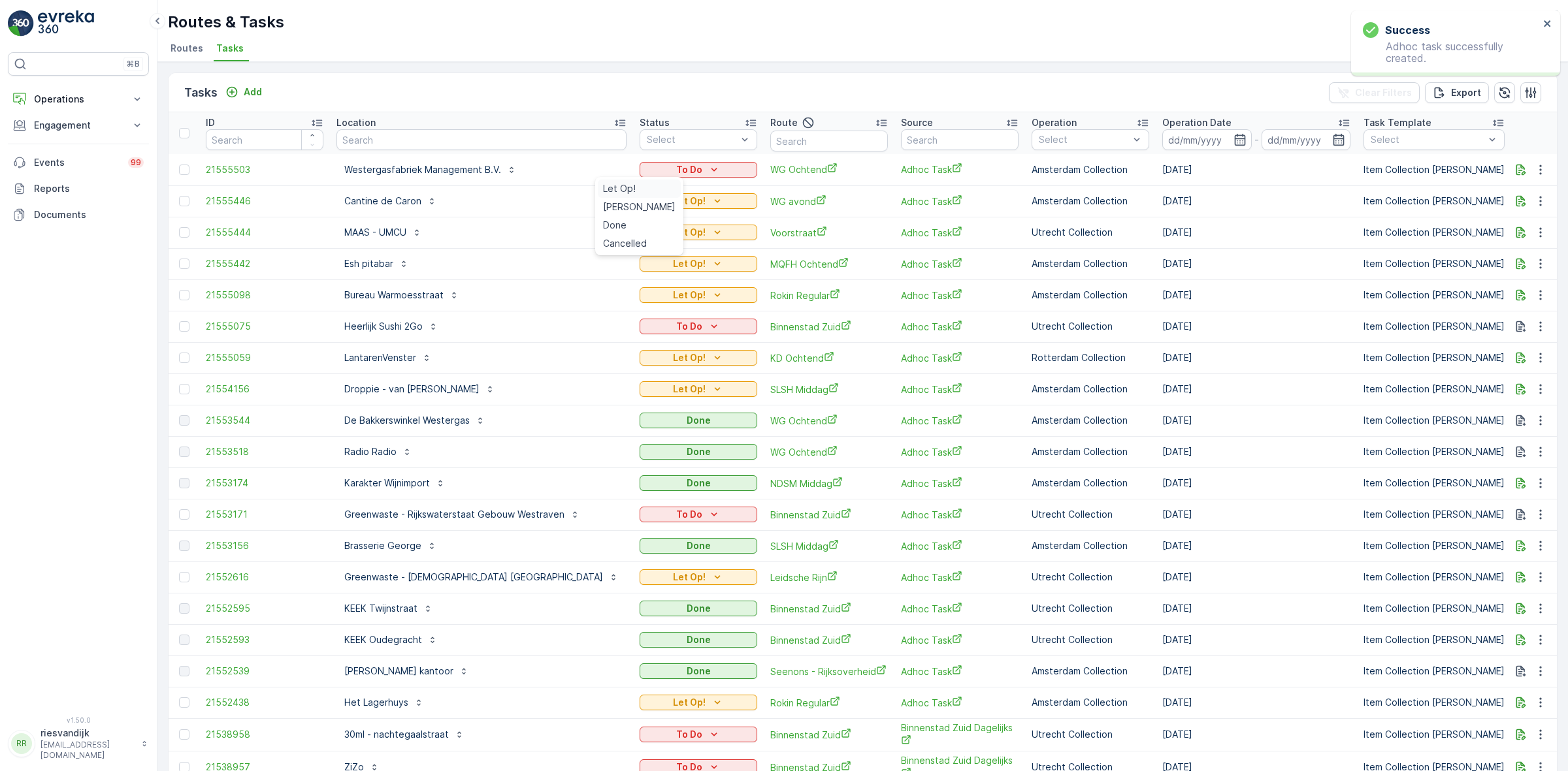
click at [635, 188] on div "Let Op!" at bounding box center [639, 189] width 83 height 19
click at [494, 143] on input "text" at bounding box center [482, 139] width 290 height 21
